Goal: Task Accomplishment & Management: Complete application form

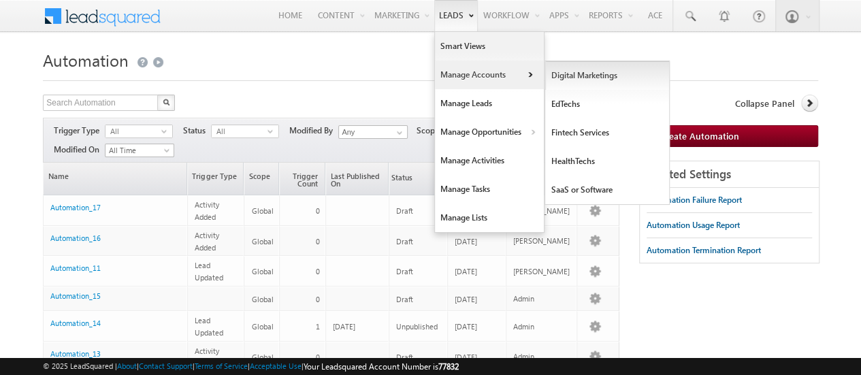
click at [569, 73] on link "Digital Marketings" at bounding box center [608, 75] width 125 height 29
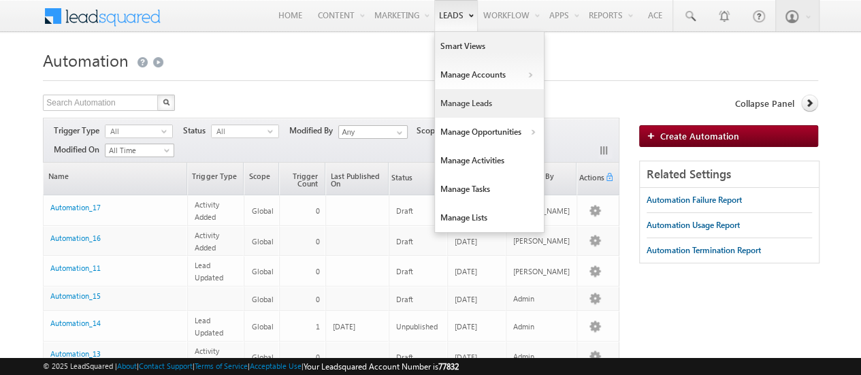
click at [484, 101] on link "Manage Leads" at bounding box center [489, 103] width 109 height 29
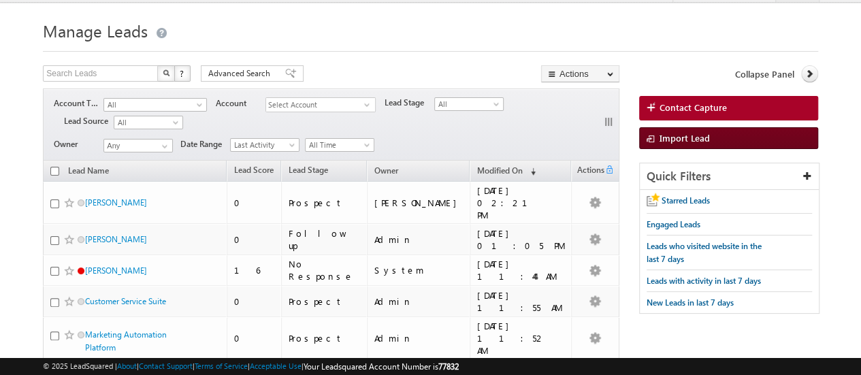
scroll to position [30, 0]
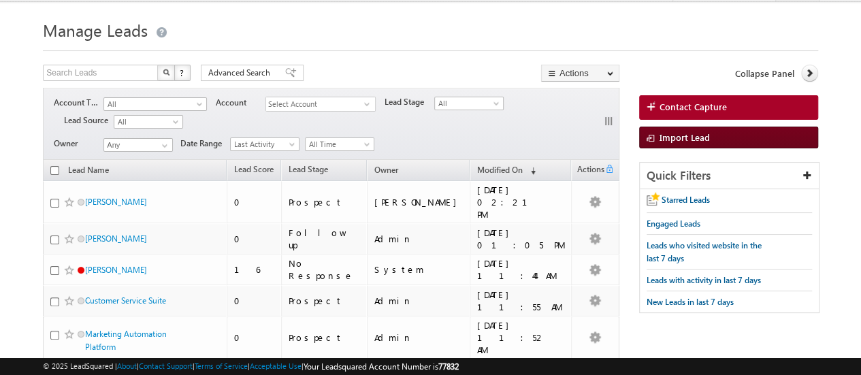
click at [690, 131] on span "Import Lead" at bounding box center [685, 137] width 50 height 12
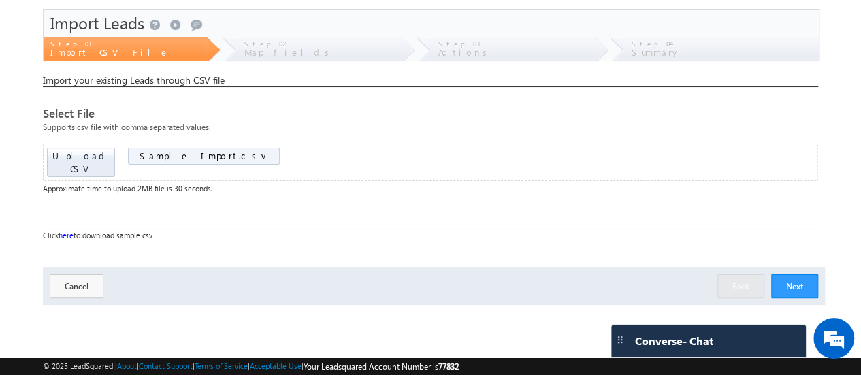
scroll to position [45, 0]
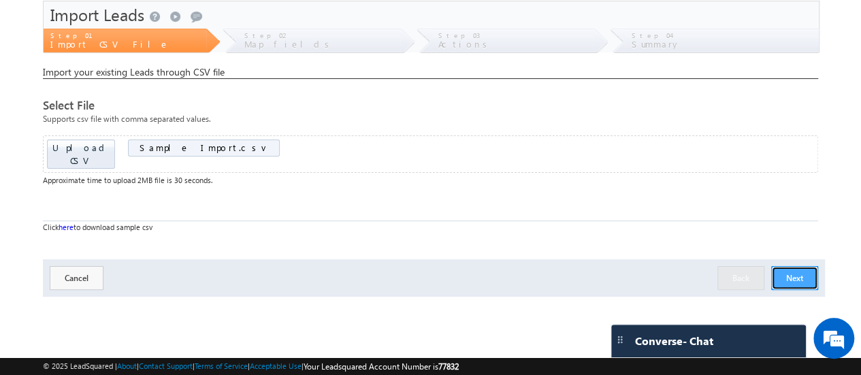
click at [802, 266] on button "Next" at bounding box center [795, 278] width 47 height 24
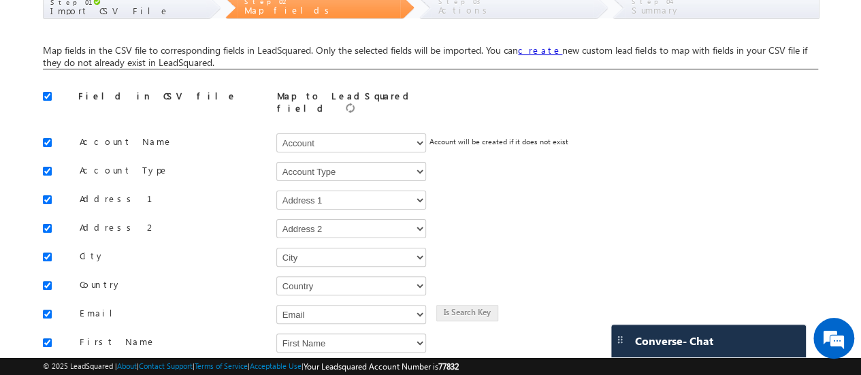
scroll to position [82, 0]
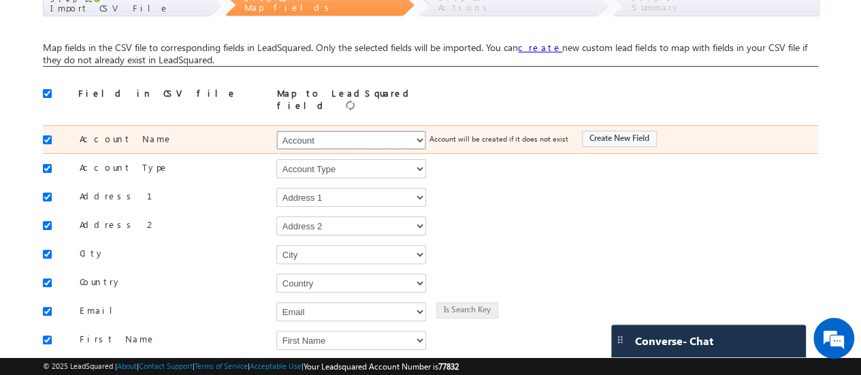
click at [420, 131] on select "Select Select Account Account Type Account Onwer Account Source Address 1 Addre…" at bounding box center [351, 140] width 150 height 19
click at [477, 140] on div "Account will be created if it does not exist Create New Field" at bounding box center [612, 138] width 378 height 19
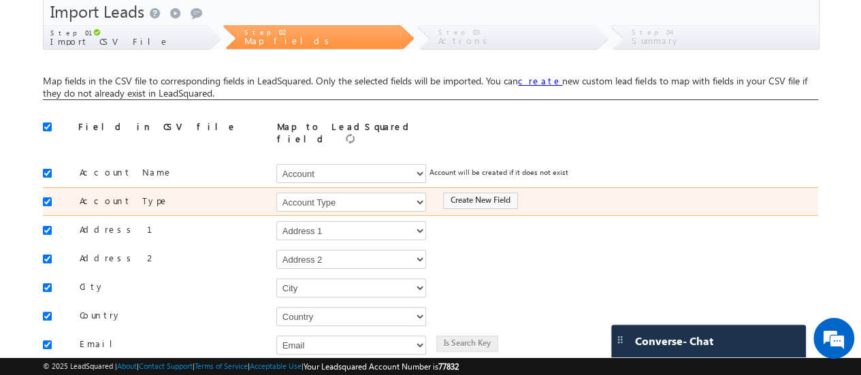
scroll to position [48, 0]
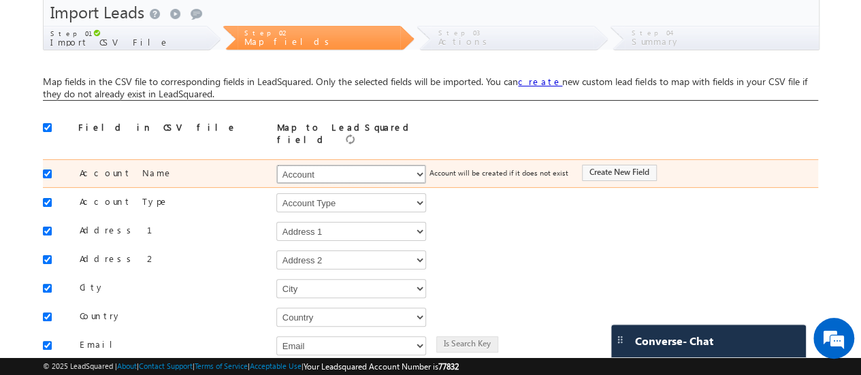
click at [417, 165] on select "Select Select Account Account Type Account Onwer Account Source Address 1 Addre…" at bounding box center [351, 174] width 150 height 19
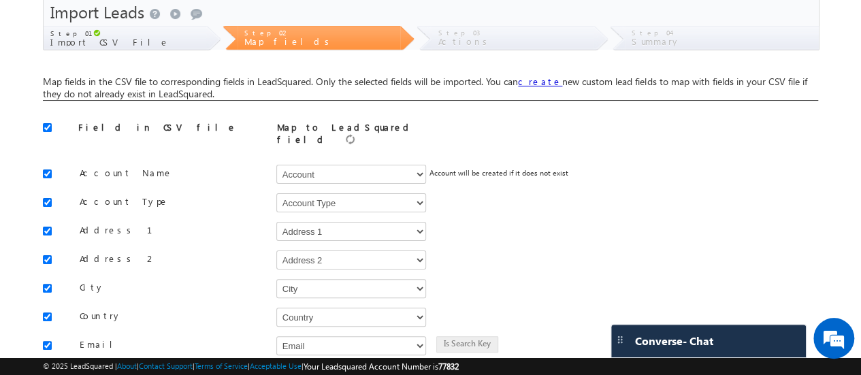
click at [82, 121] on div "Field in CSV file" at bounding box center [167, 130] width 179 height 19
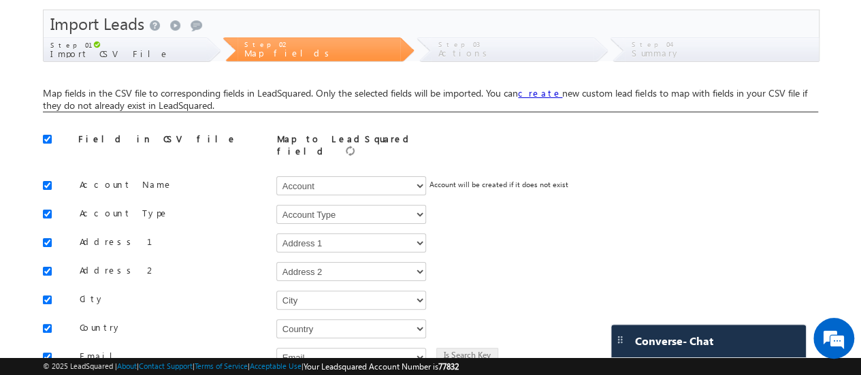
scroll to position [0, 0]
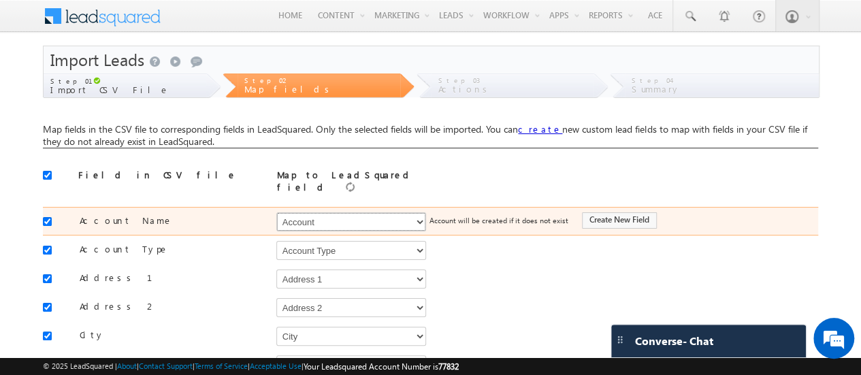
click at [355, 215] on select "Select Select Account Account Type Account Onwer Account Source Address 1 Addre…" at bounding box center [351, 221] width 150 height 19
select select "CompanyType"
click at [276, 212] on select "Select Select Account Account Type Account Onwer Account Source Address 1 Addre…" at bounding box center [351, 221] width 150 height 19
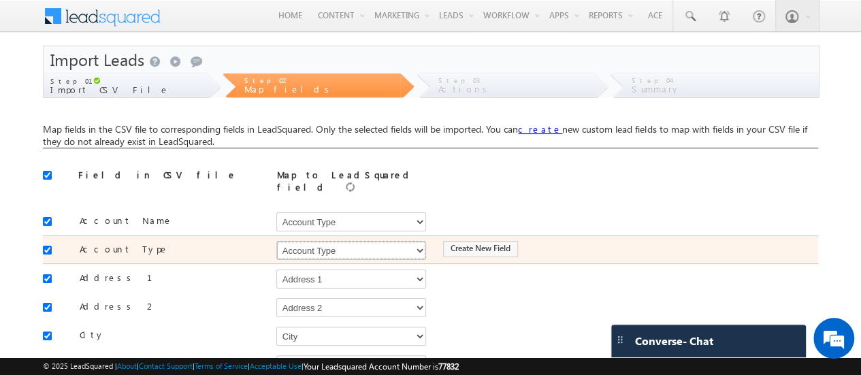
click at [417, 251] on select "Select Select Account Account Type Account Onwer Account Source Address 1 Addre…" at bounding box center [351, 250] width 150 height 19
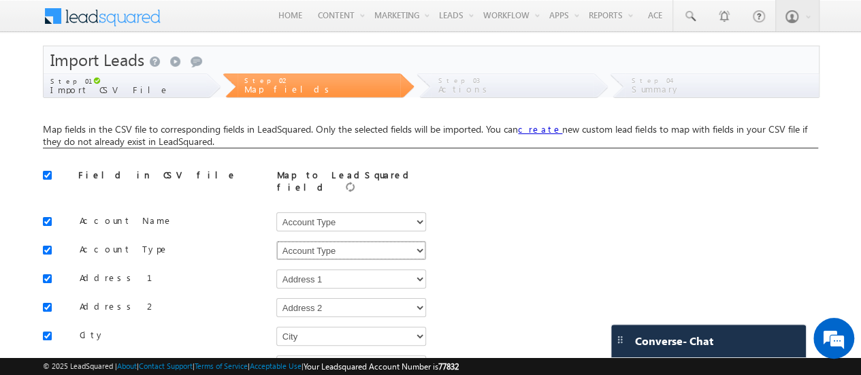
select select "mx_Account_Onwer"
click at [276, 241] on select "Select Select Account Account Type Account Onwer Account Source Address 1 Addre…" at bounding box center [351, 250] width 150 height 19
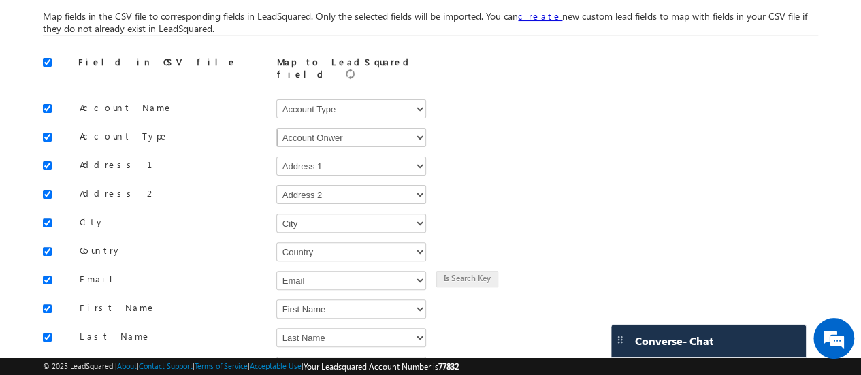
scroll to position [114, 0]
